Goal: Find specific page/section: Find specific page/section

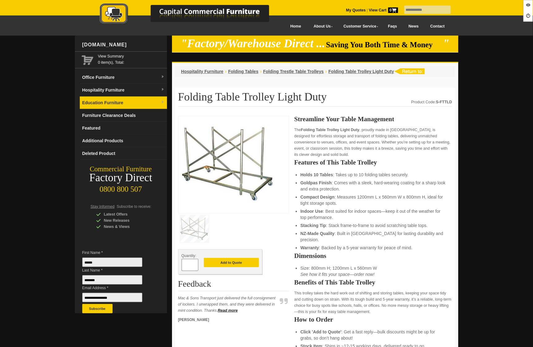
click at [117, 102] on link "Education Furniture" at bounding box center [123, 102] width 87 height 13
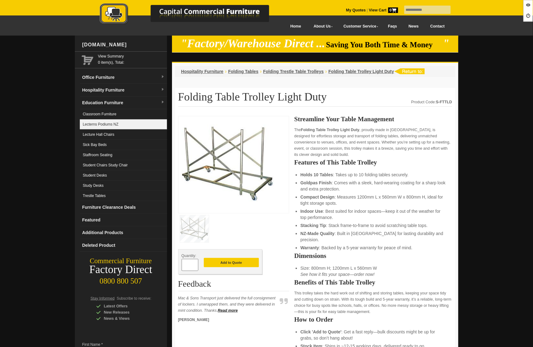
click at [116, 129] on link "Lecterns Podiums NZ" at bounding box center [123, 124] width 87 height 10
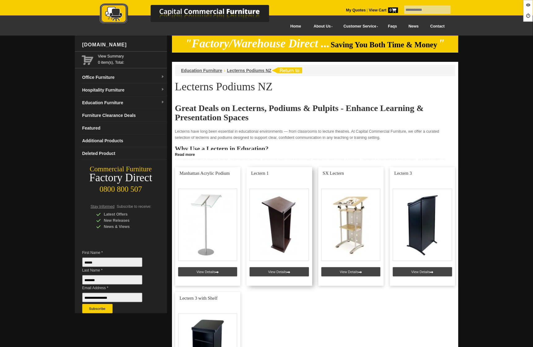
click at [267, 273] on link at bounding box center [279, 226] width 66 height 119
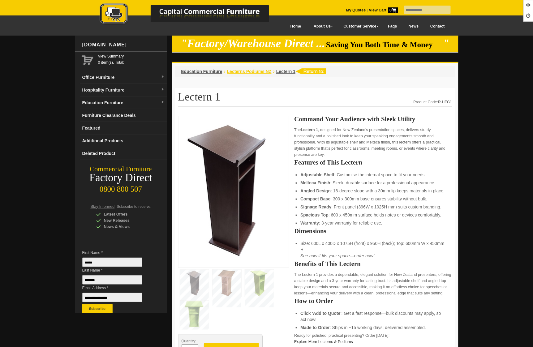
click at [244, 73] on span "Lecterns Podiums NZ" at bounding box center [249, 71] width 45 height 5
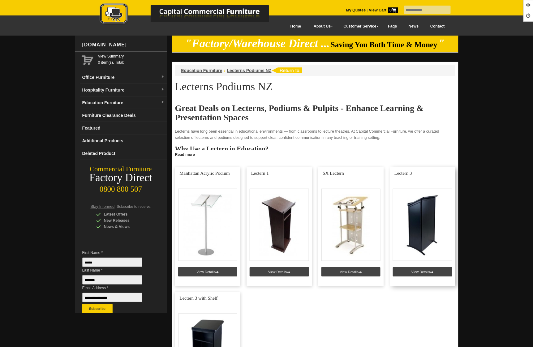
click at [418, 274] on link at bounding box center [422, 226] width 66 height 119
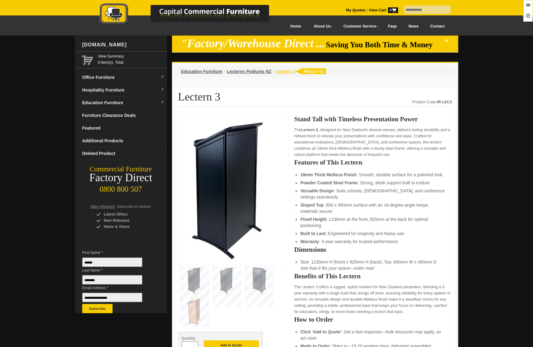
click at [287, 72] on span "Lectern 3" at bounding box center [285, 71] width 19 height 5
click at [240, 72] on span "Lecterns Podiums NZ" at bounding box center [249, 71] width 45 height 5
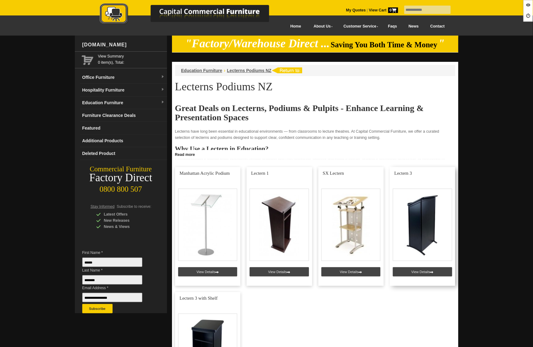
click at [414, 274] on link at bounding box center [422, 226] width 66 height 119
